Goal: Transaction & Acquisition: Purchase product/service

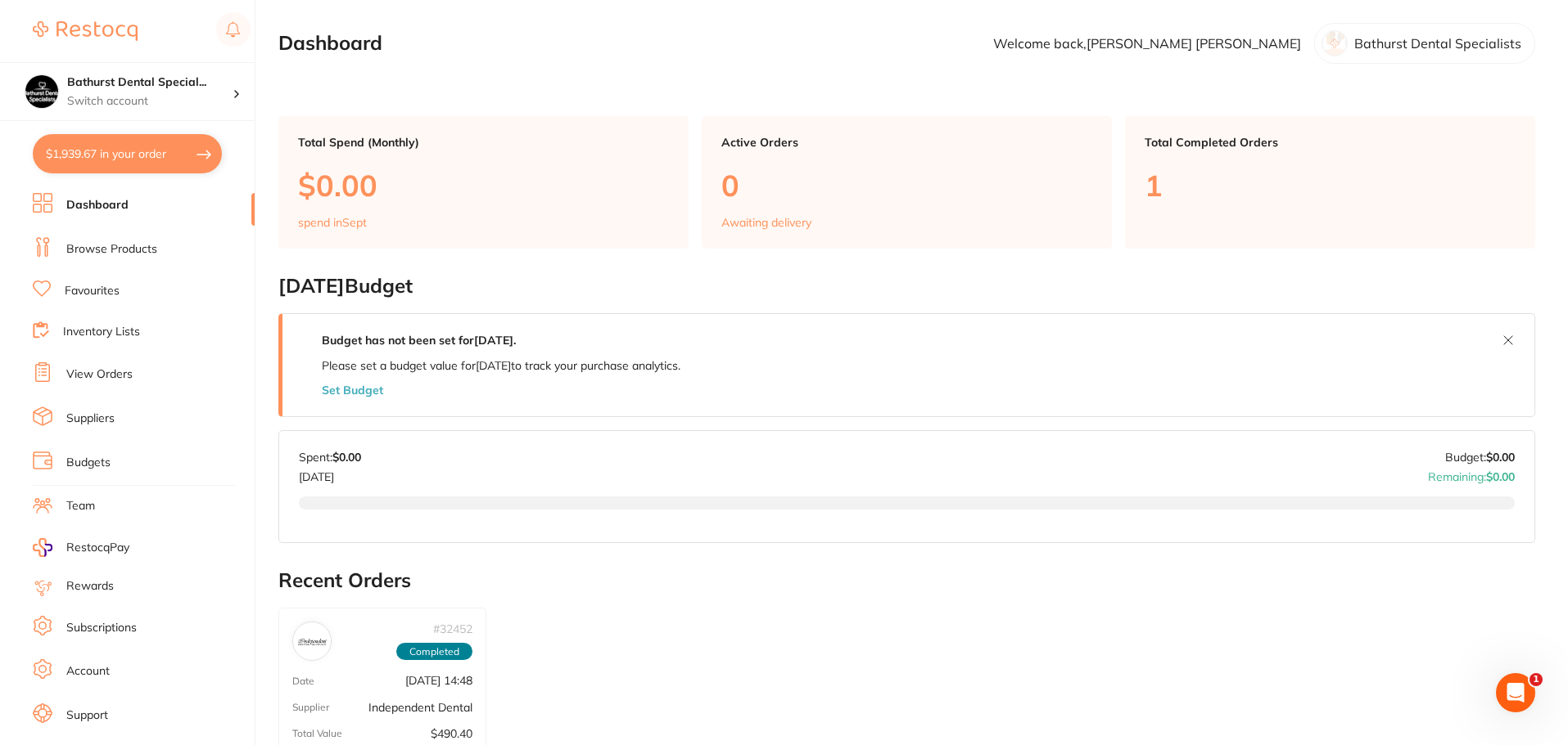
click at [159, 154] on button "$1,939.67 in your order" at bounding box center [127, 154] width 189 height 39
checkbox input "true"
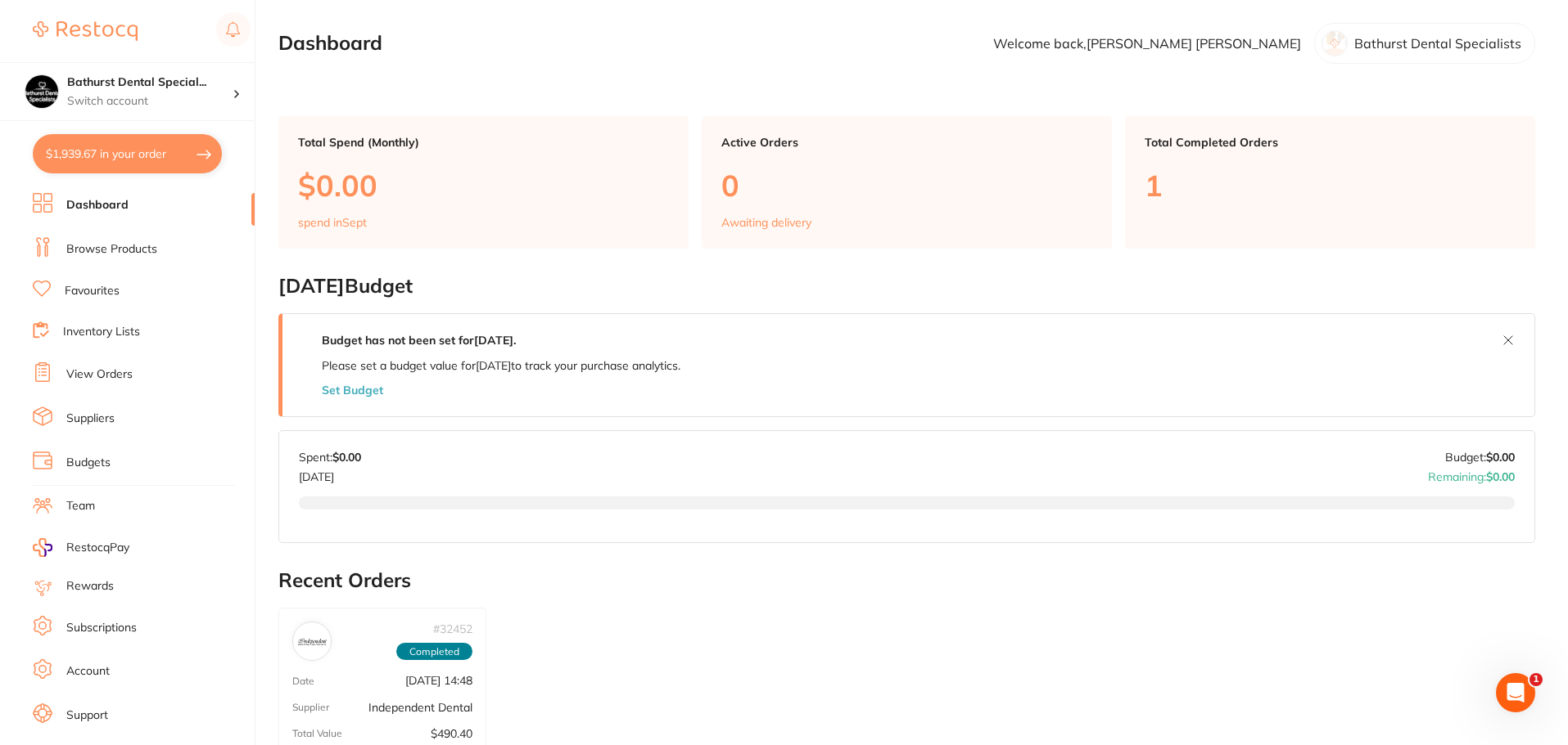
checkbox input "true"
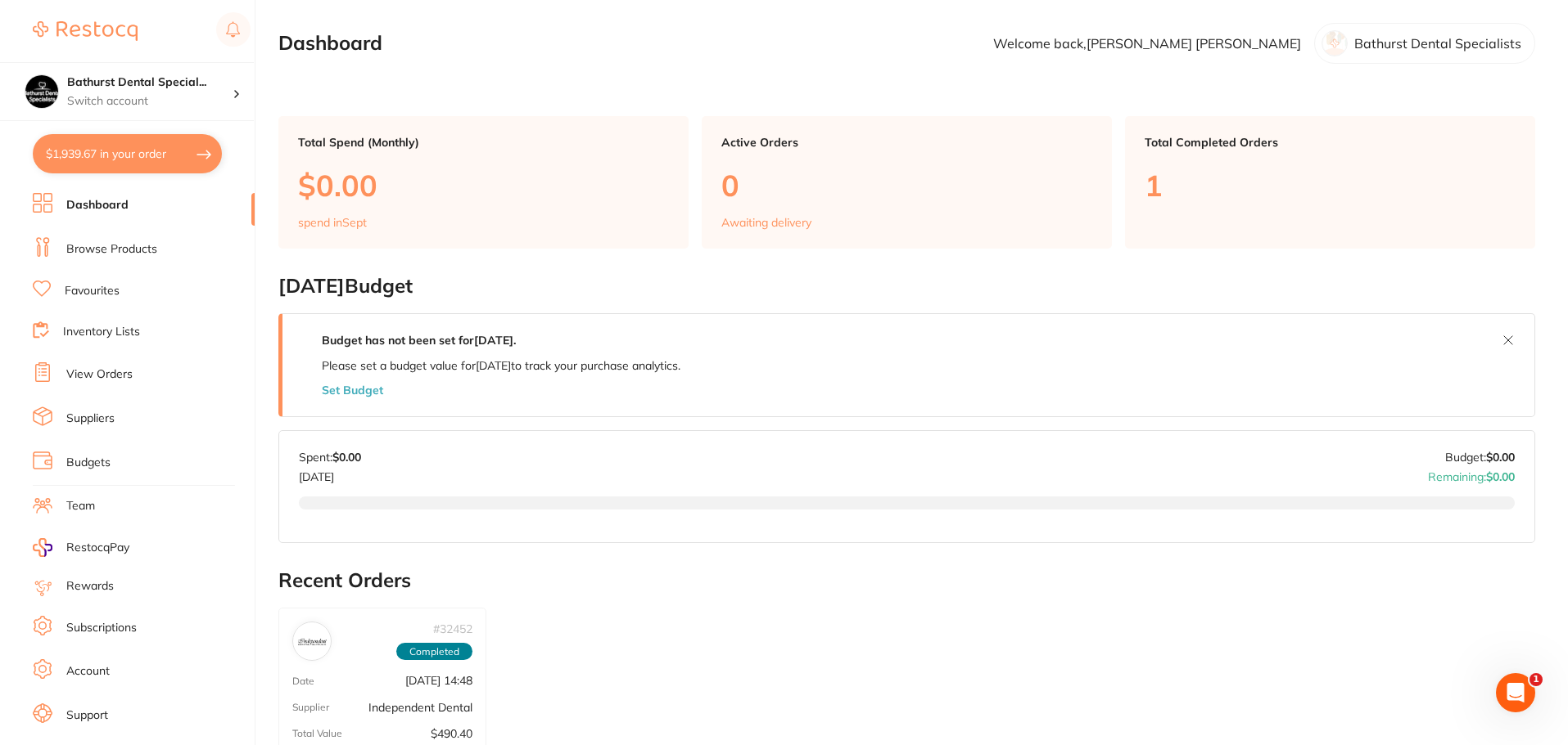
checkbox input "true"
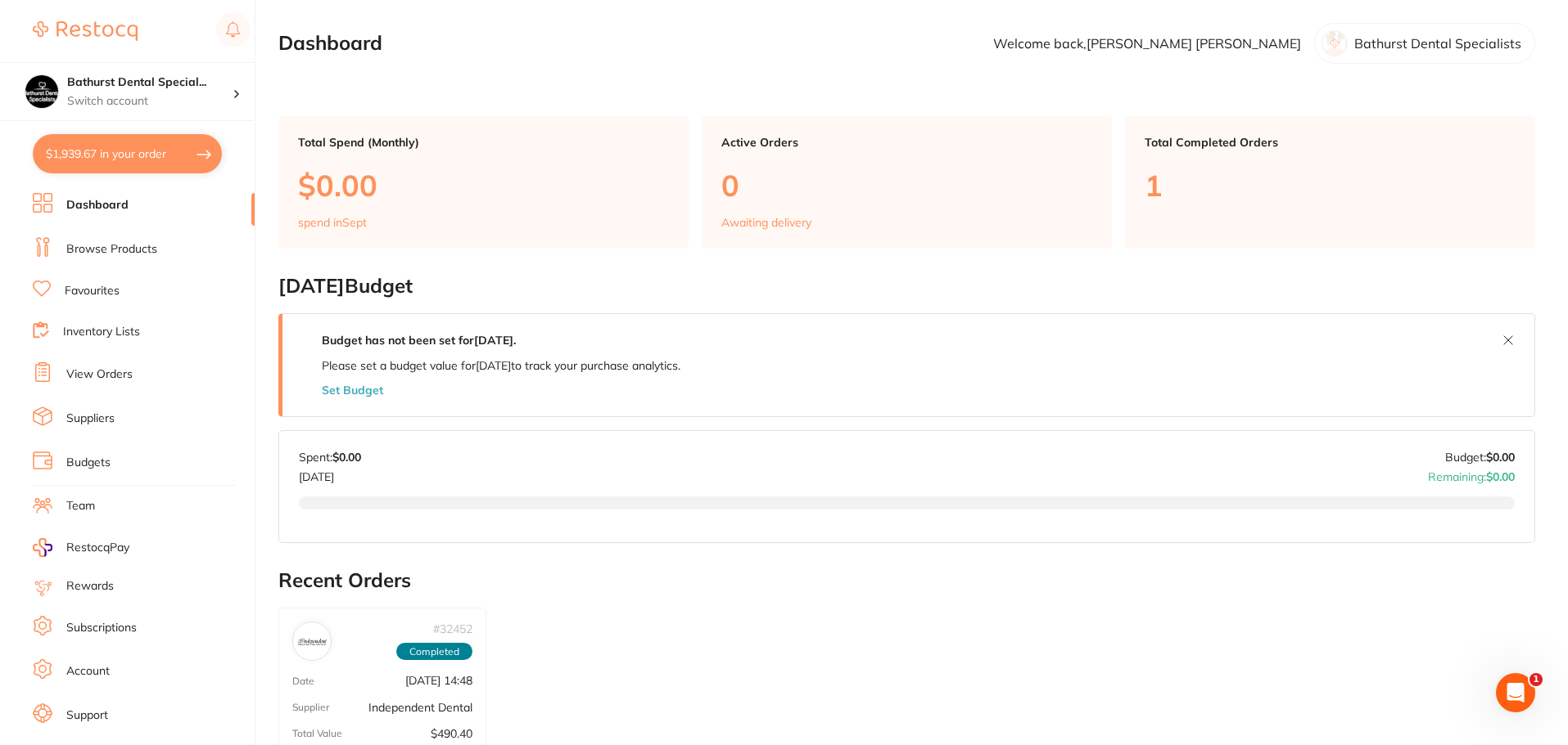
checkbox input "true"
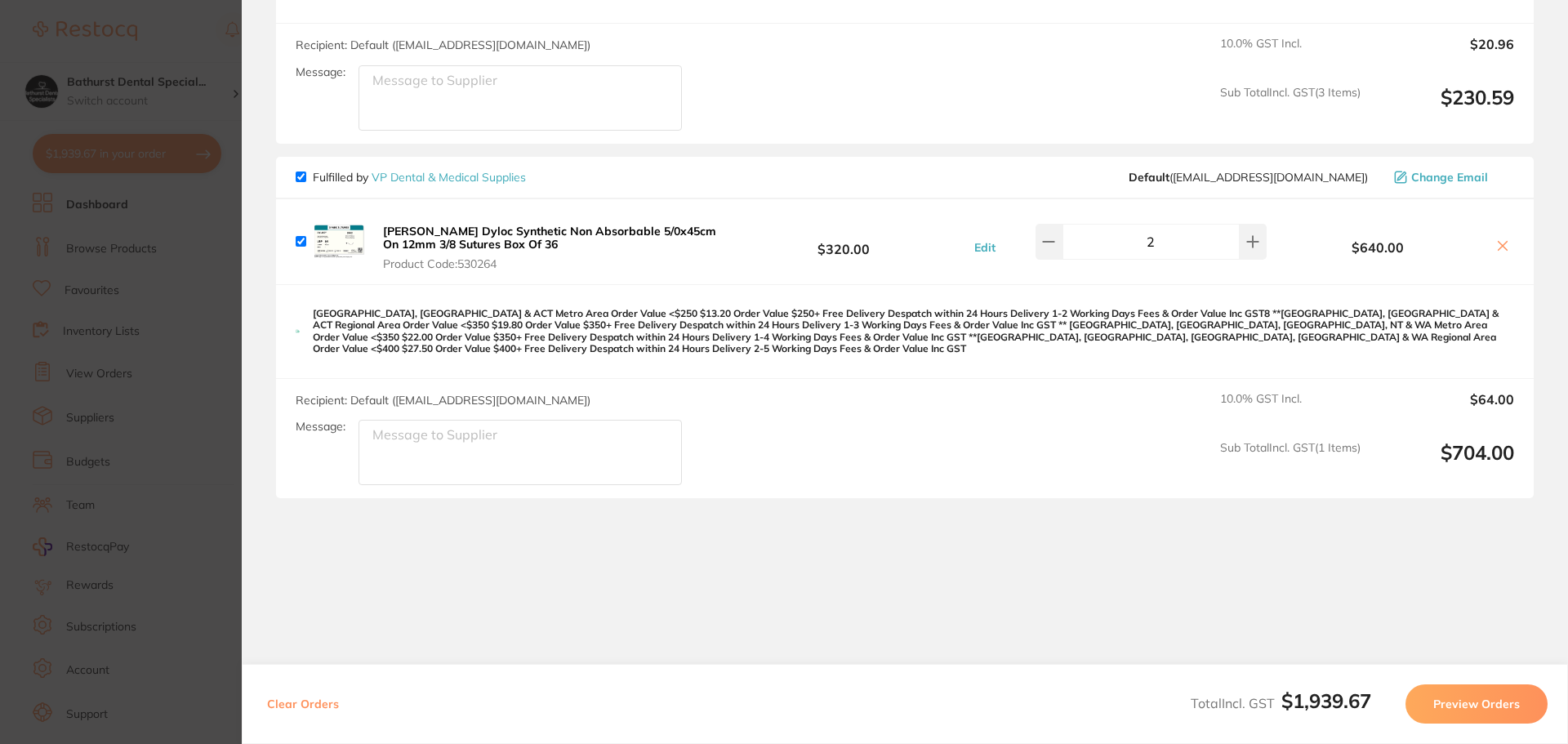
scroll to position [1610, 0]
